Goal: Find specific page/section: Find specific page/section

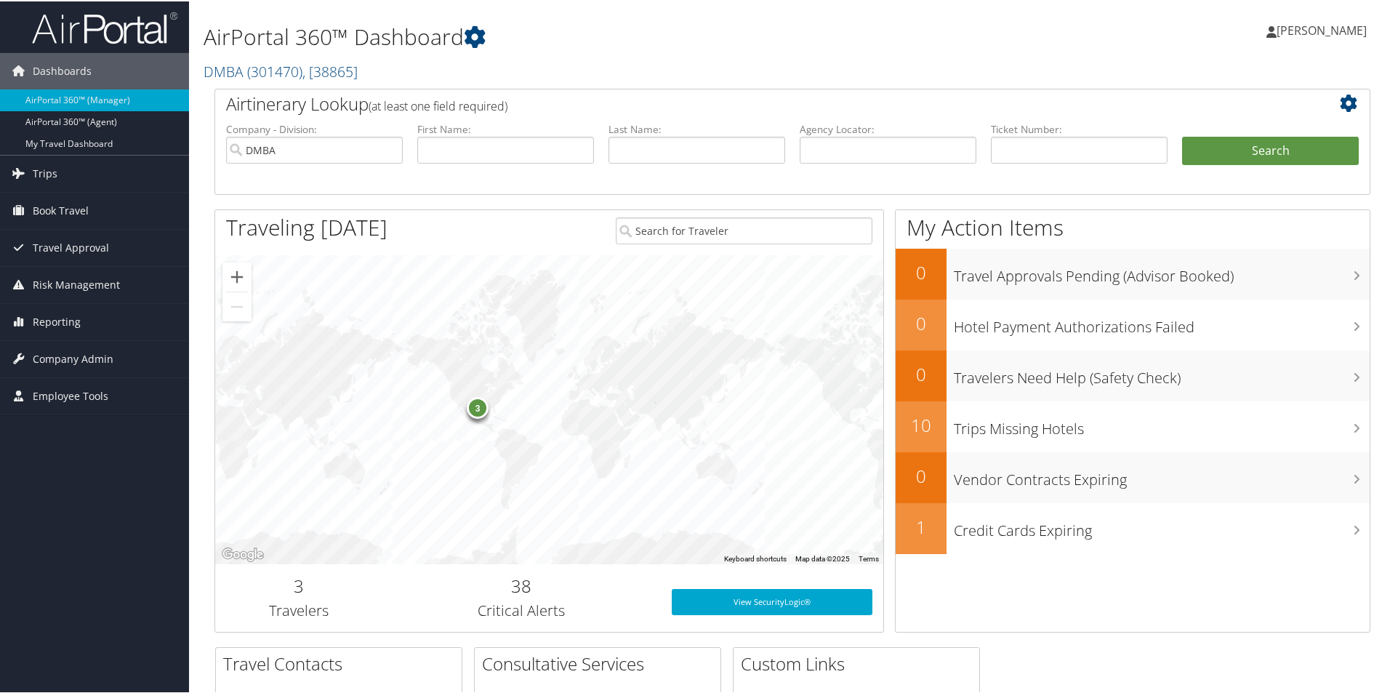
click at [254, 55] on div "AirPortal 360™ Dashboard DMBA ( 301470 ) , [ 38865 ] DH Pace Company Inc. Condu…" at bounding box center [596, 44] width 785 height 74
click at [254, 66] on span "( 301470 )" at bounding box center [274, 70] width 55 height 20
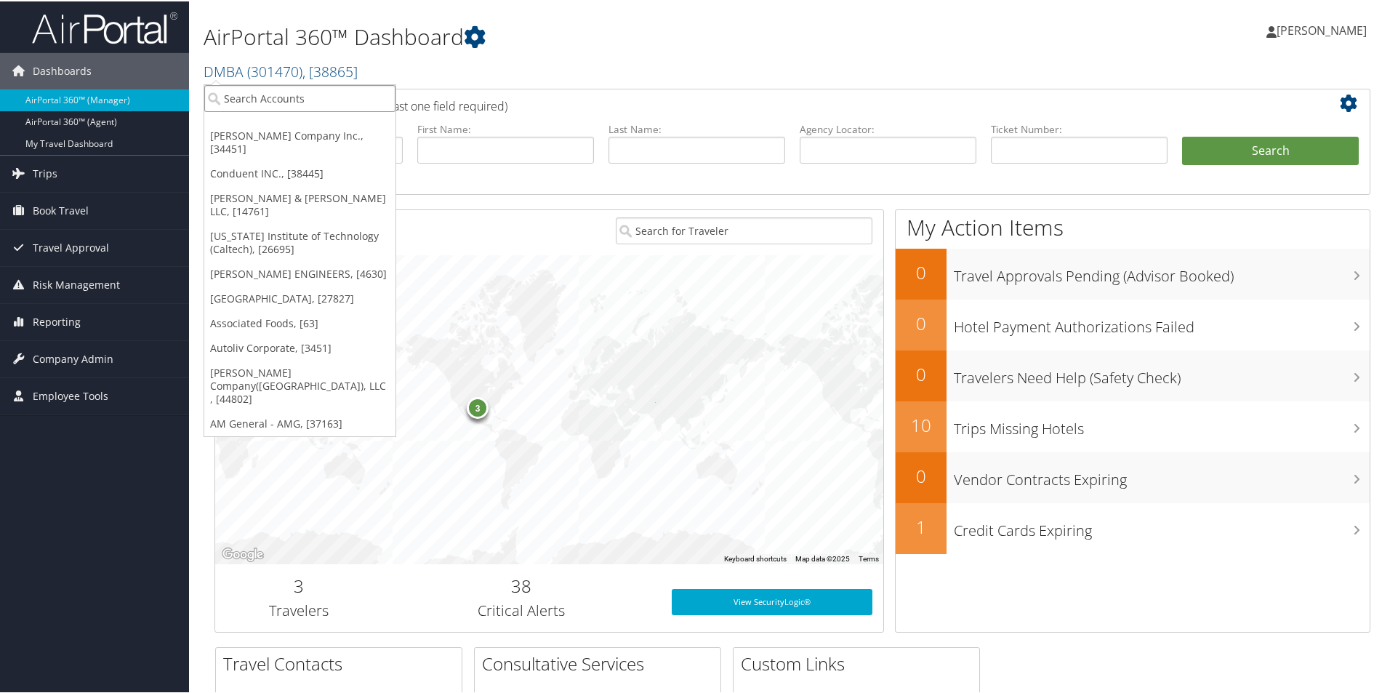
click at [270, 95] on input "search" at bounding box center [299, 97] width 191 height 27
type input "howard"
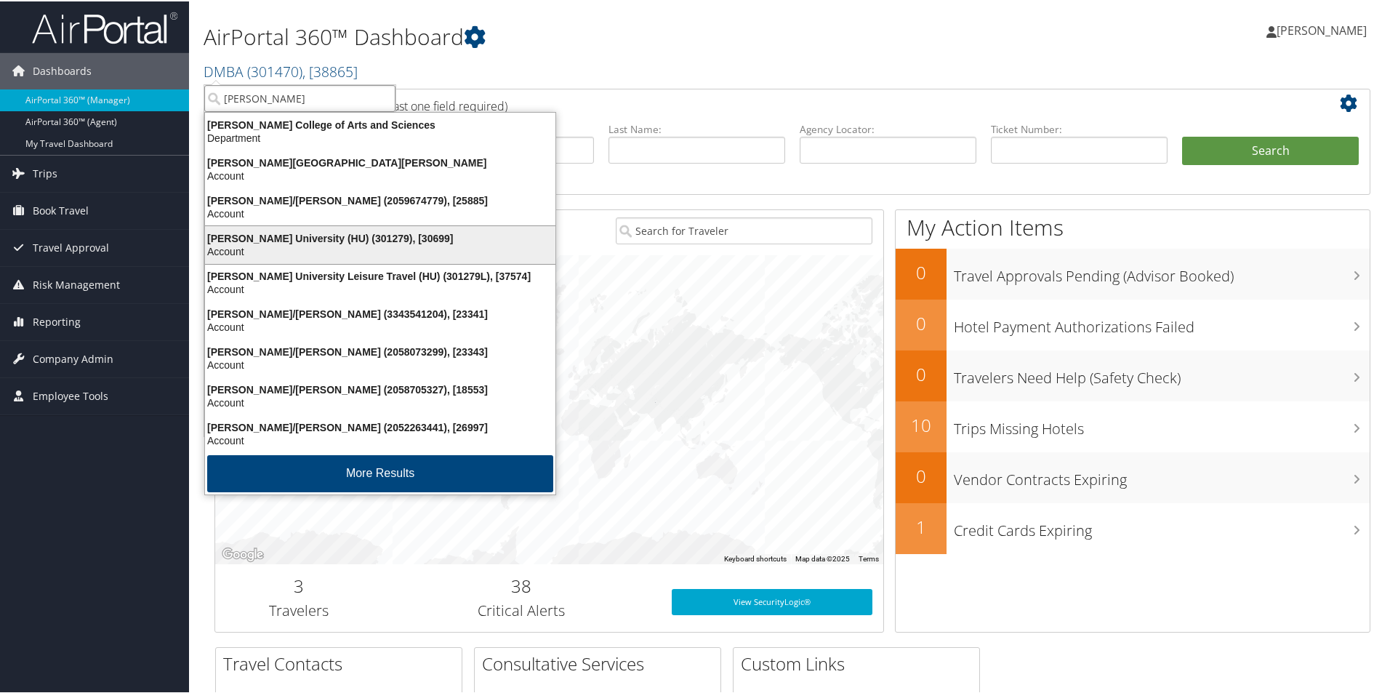
click at [339, 251] on div "Account" at bounding box center [380, 250] width 368 height 13
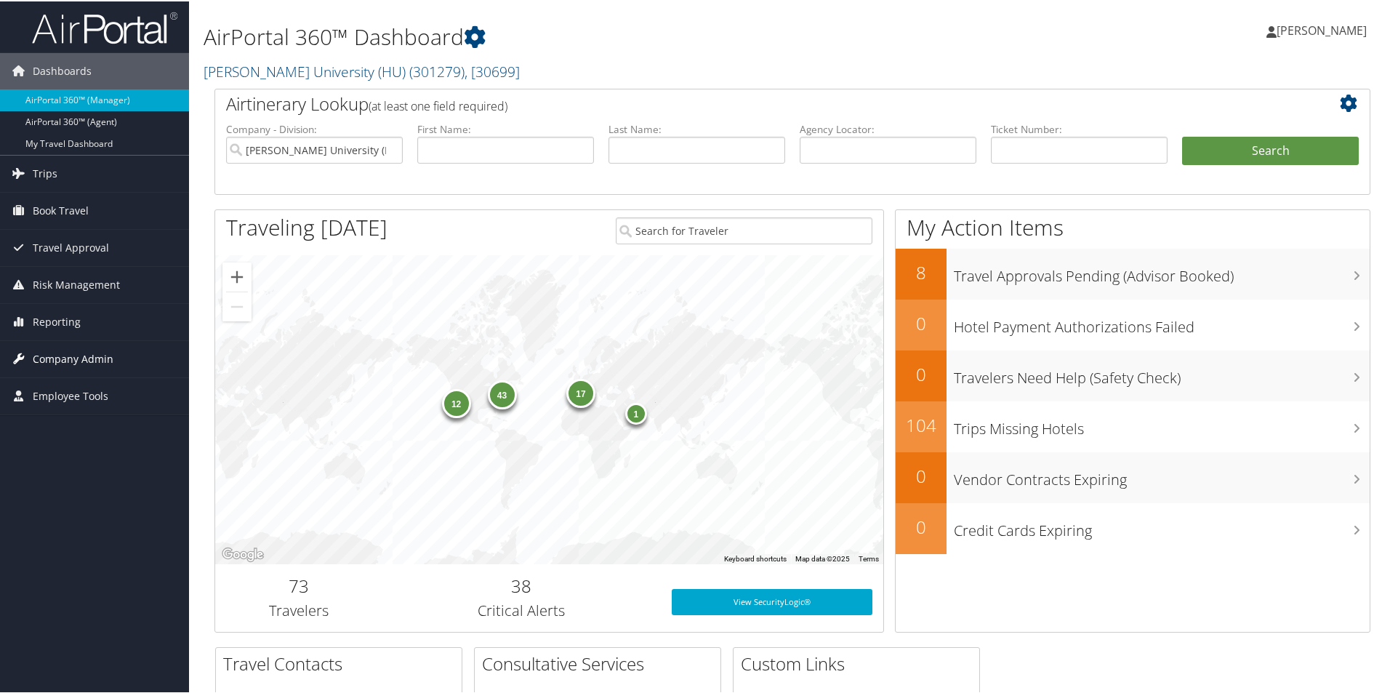
drag, startPoint x: 92, startPoint y: 342, endPoint x: 102, endPoint y: 361, distance: 22.1
click at [90, 342] on span "Company Admin" at bounding box center [73, 358] width 81 height 36
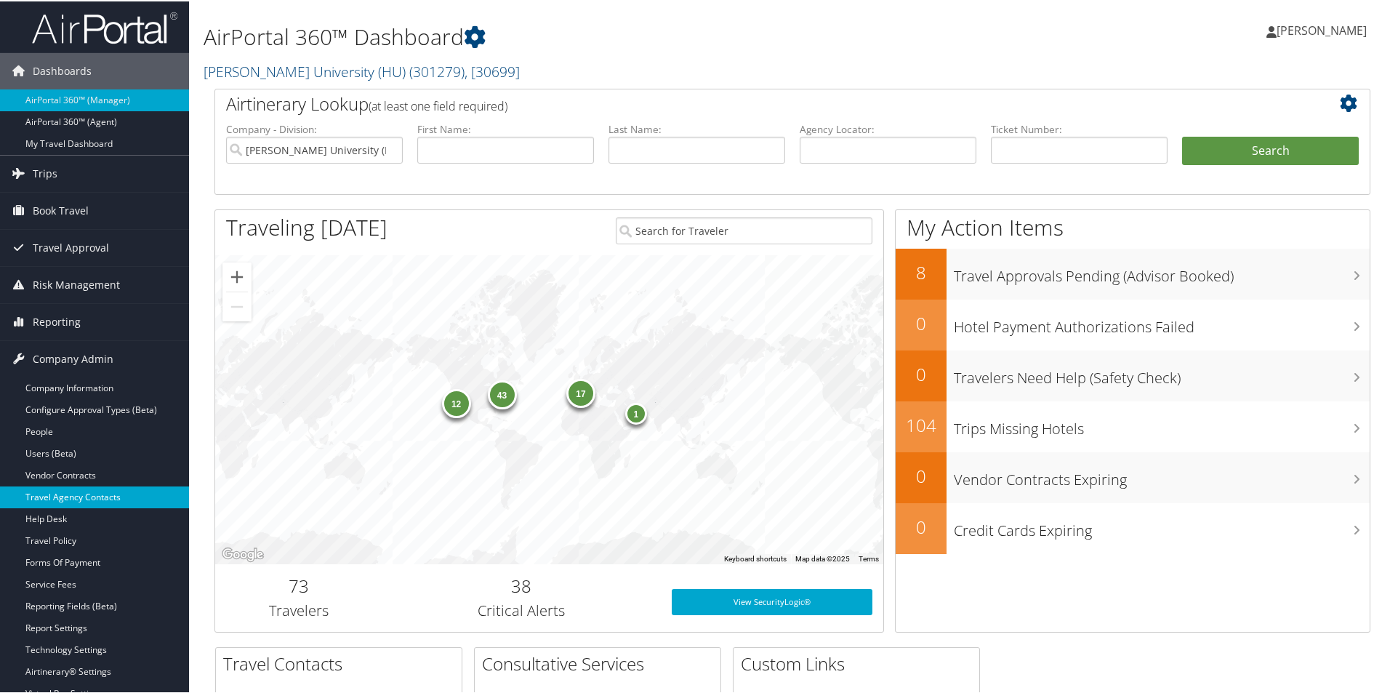
click at [79, 498] on link "Travel Agency Contacts" at bounding box center [94, 496] width 189 height 22
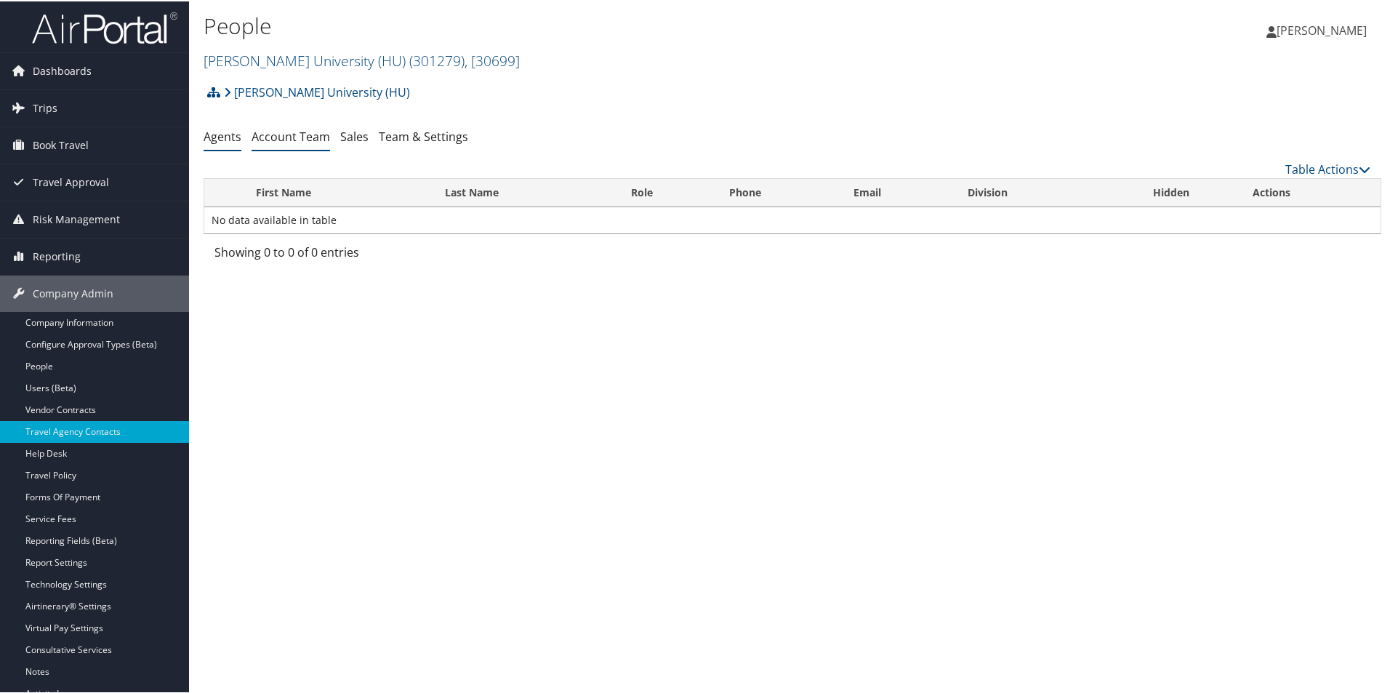
click at [305, 140] on link "Account Team" at bounding box center [291, 135] width 79 height 16
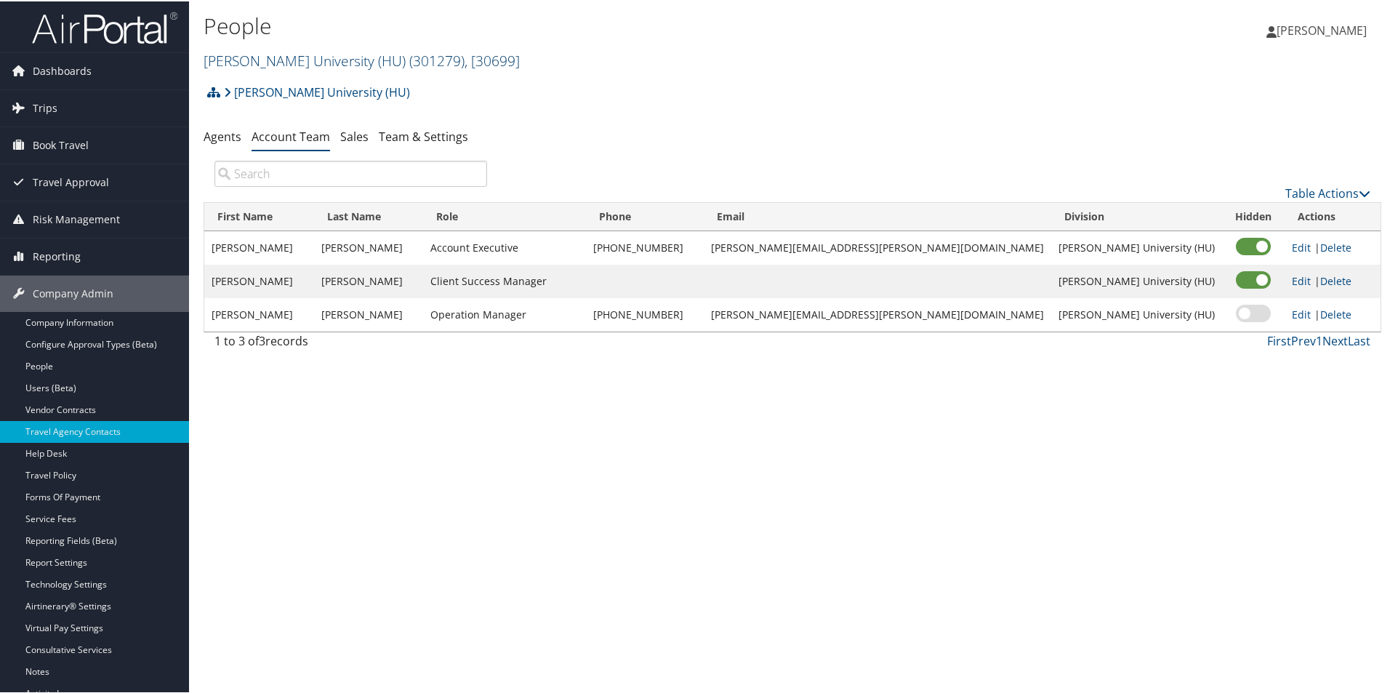
click at [285, 55] on link "Howard University (HU) ( 301279 ) , [ 30699 ]" at bounding box center [362, 59] width 316 height 20
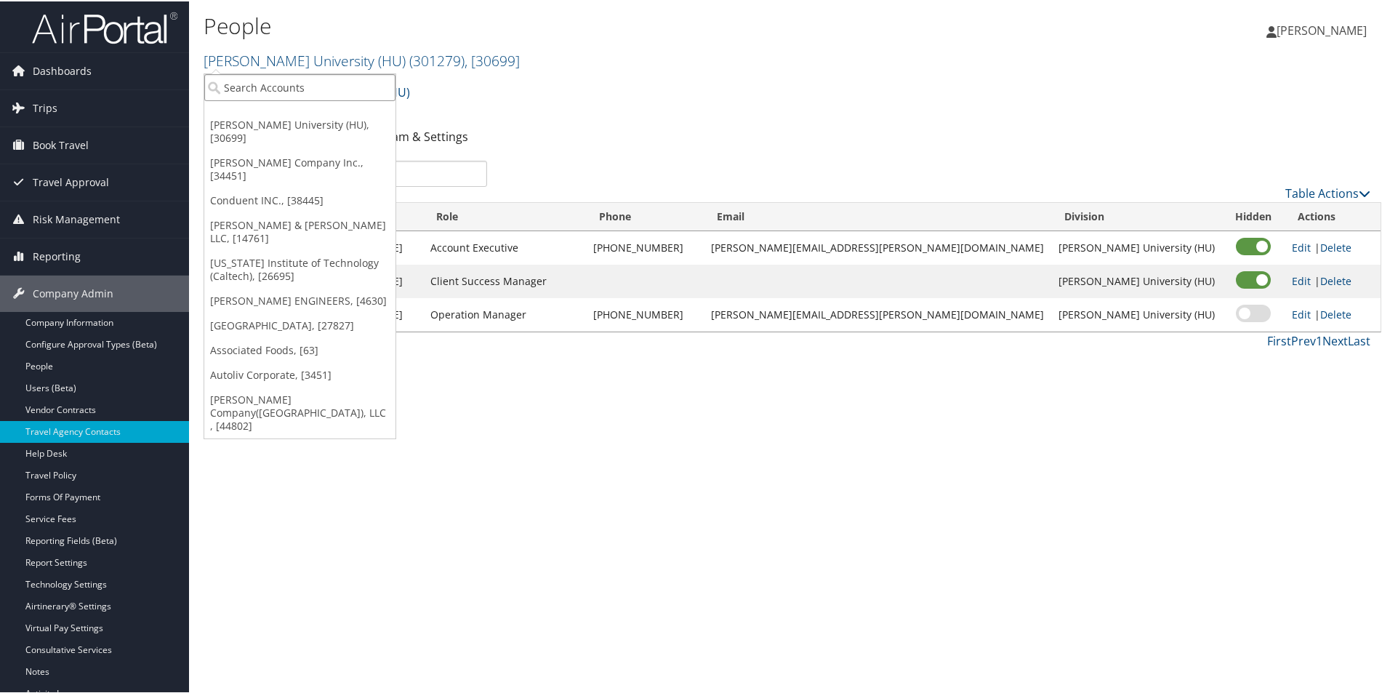
click at [292, 84] on input "search" at bounding box center [299, 86] width 191 height 27
type input "innova"
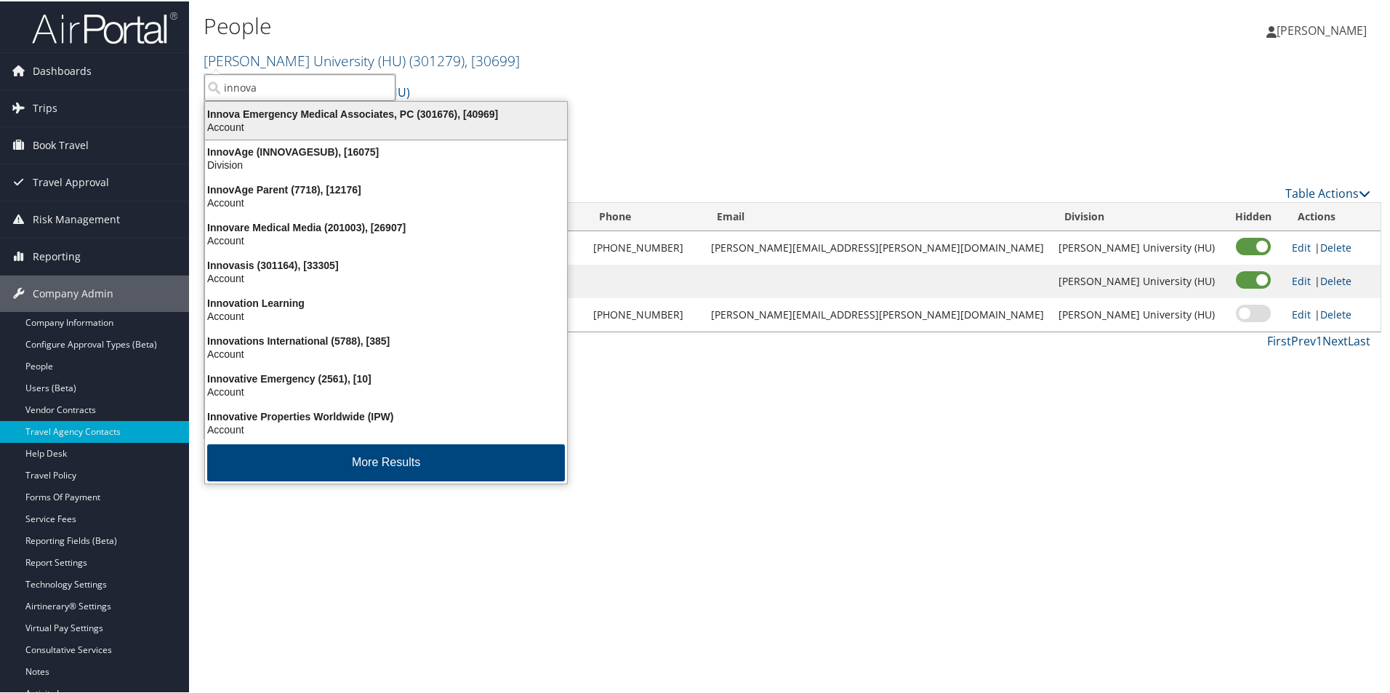
click at [305, 119] on div "Innova Emergency Medical Associates, PC (301676), [40969]" at bounding box center [386, 112] width 380 height 13
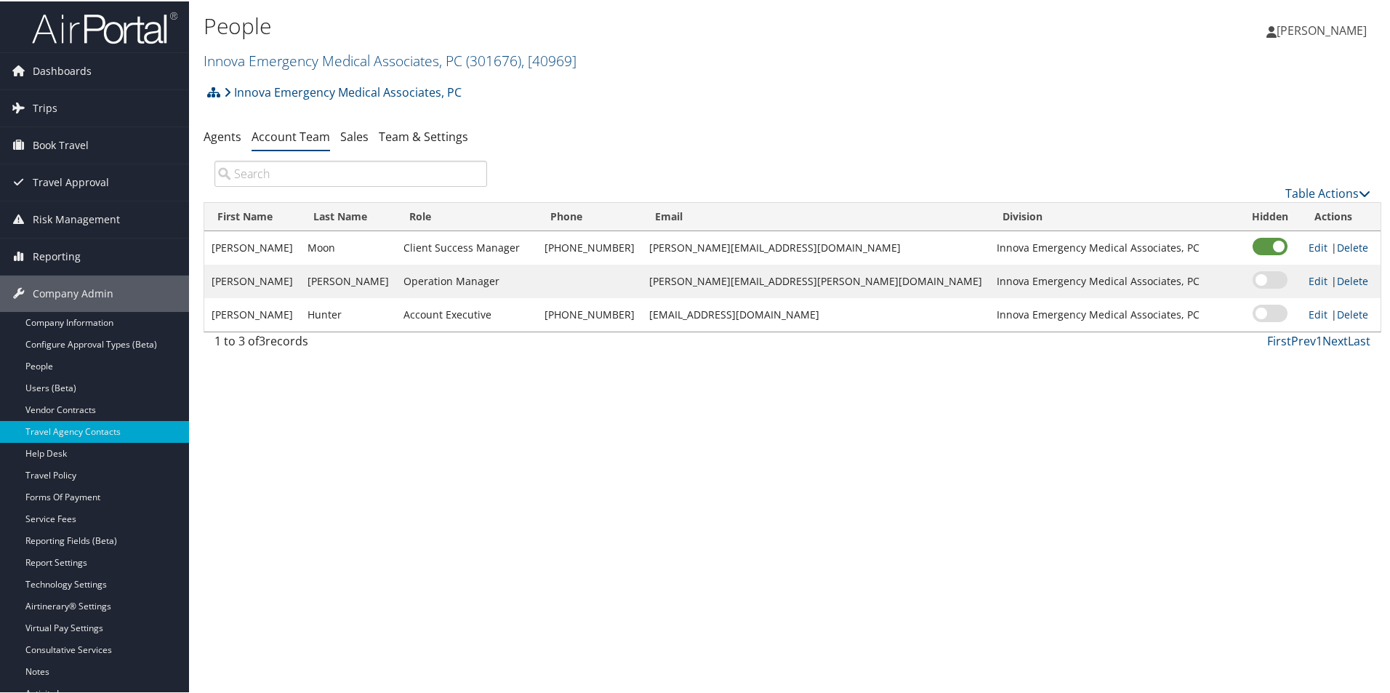
click at [307, 174] on input "search" at bounding box center [350, 172] width 273 height 26
click at [329, 60] on link "Innova Emergency Medical Associates, PC ( 301676 ) , [ 40969 ]" at bounding box center [390, 59] width 373 height 20
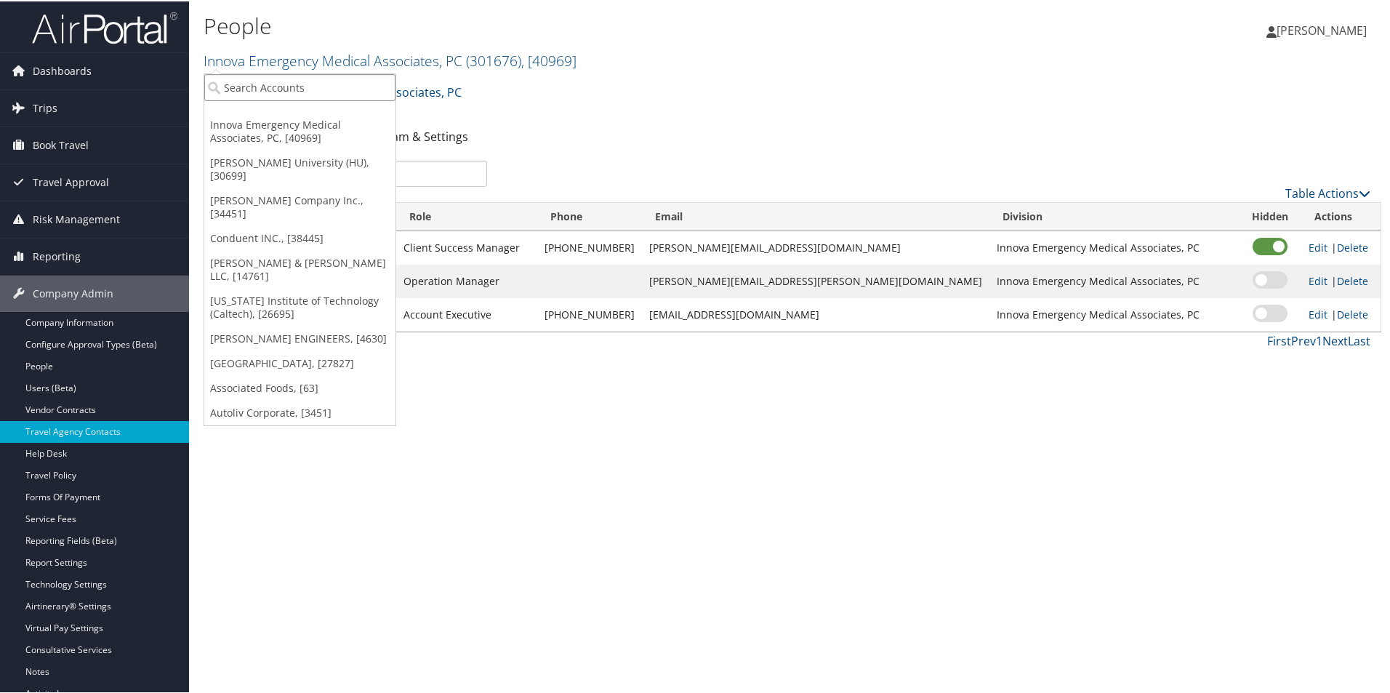
click at [326, 94] on input "search" at bounding box center [299, 86] width 191 height 27
type input "kamte"
click at [325, 118] on div "Kamtek - Inc (005303), [15471]" at bounding box center [303, 112] width 214 height 13
